Goal: Task Accomplishment & Management: Manage account settings

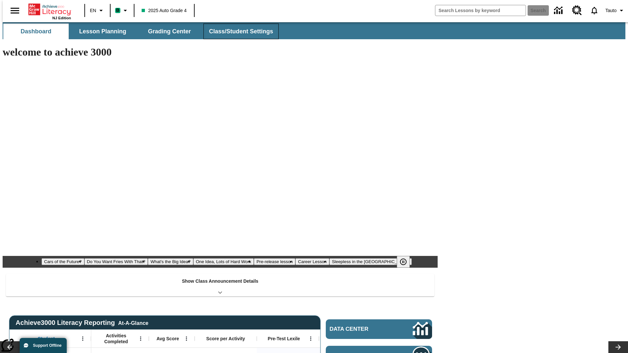
click at [237, 31] on span "Class/Student Settings" at bounding box center [241, 32] width 64 height 8
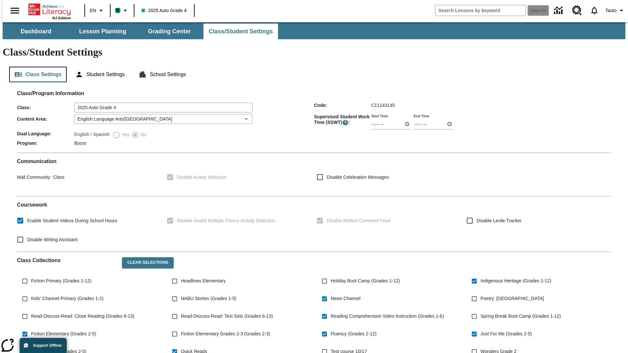
click at [35, 67] on button "Class Settings" at bounding box center [38, 75] width 58 height 16
type input "02:15"
type input "03:15"
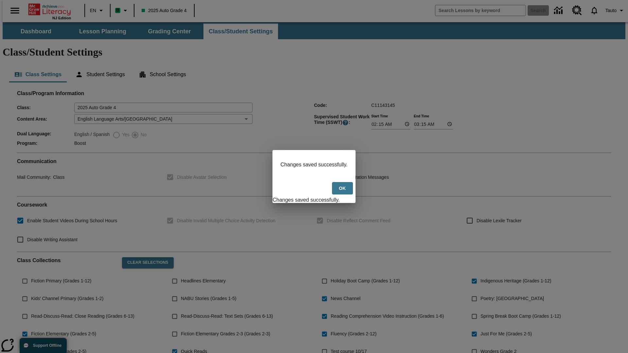
scroll to position [96, 0]
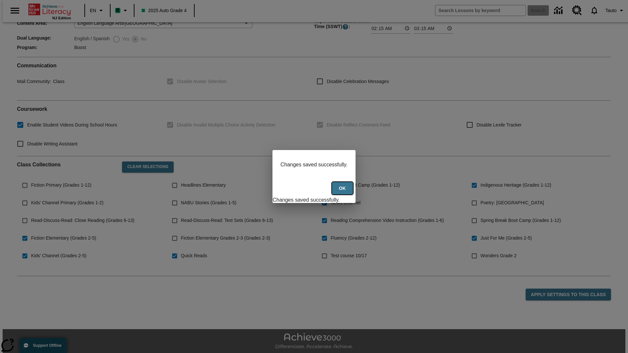
click at [343, 192] on button "Ok" at bounding box center [342, 188] width 21 height 13
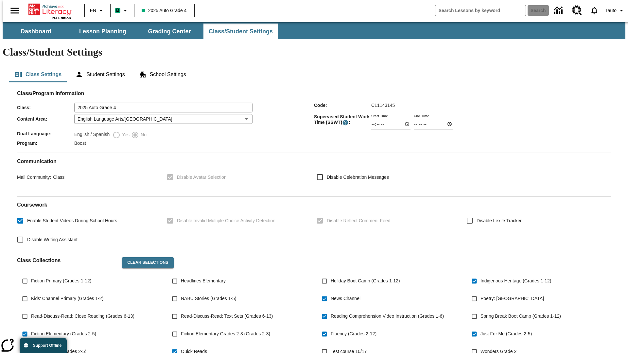
scroll to position [96, 0]
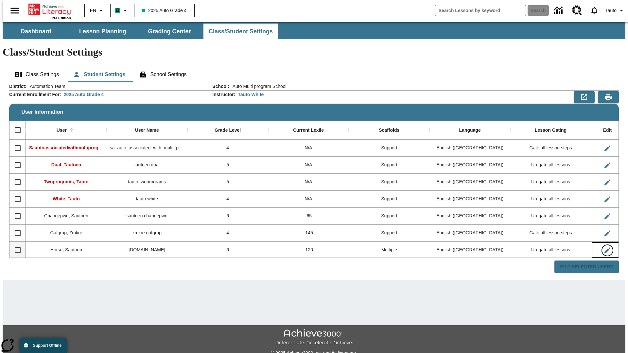
click at [604, 248] on icon "Edit User" at bounding box center [607, 251] width 6 height 6
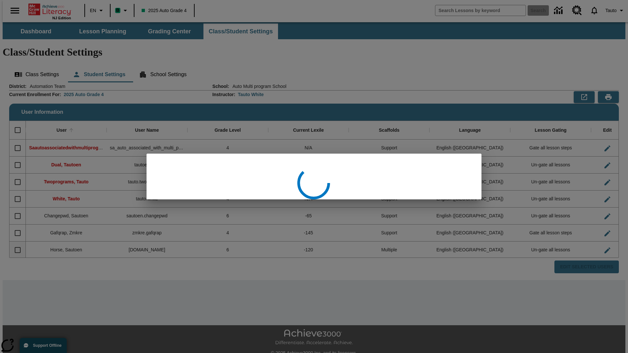
scroll to position [1, 0]
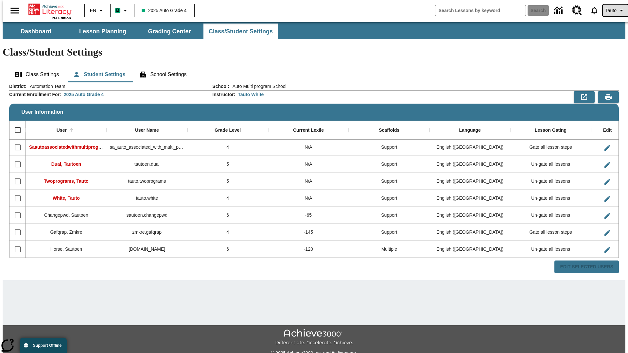
click at [612, 10] on span "Tauto" at bounding box center [610, 10] width 11 height 7
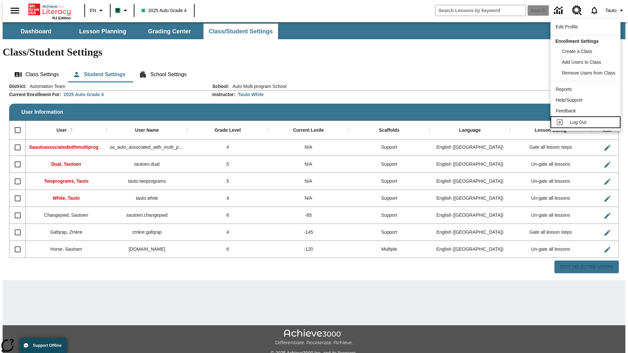
click at [586, 122] on span "Log Out" at bounding box center [578, 122] width 16 height 5
